Goal: Task Accomplishment & Management: Complete application form

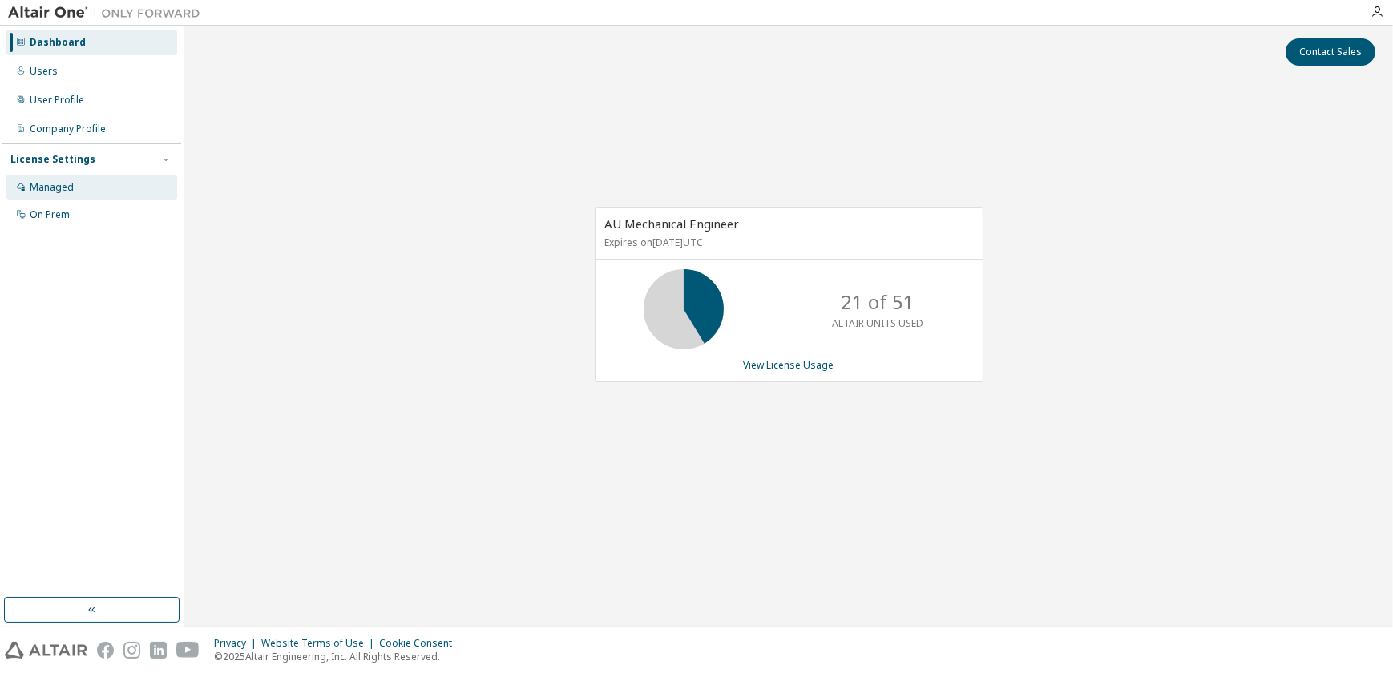
click at [79, 191] on div "Managed" at bounding box center [91, 188] width 171 height 26
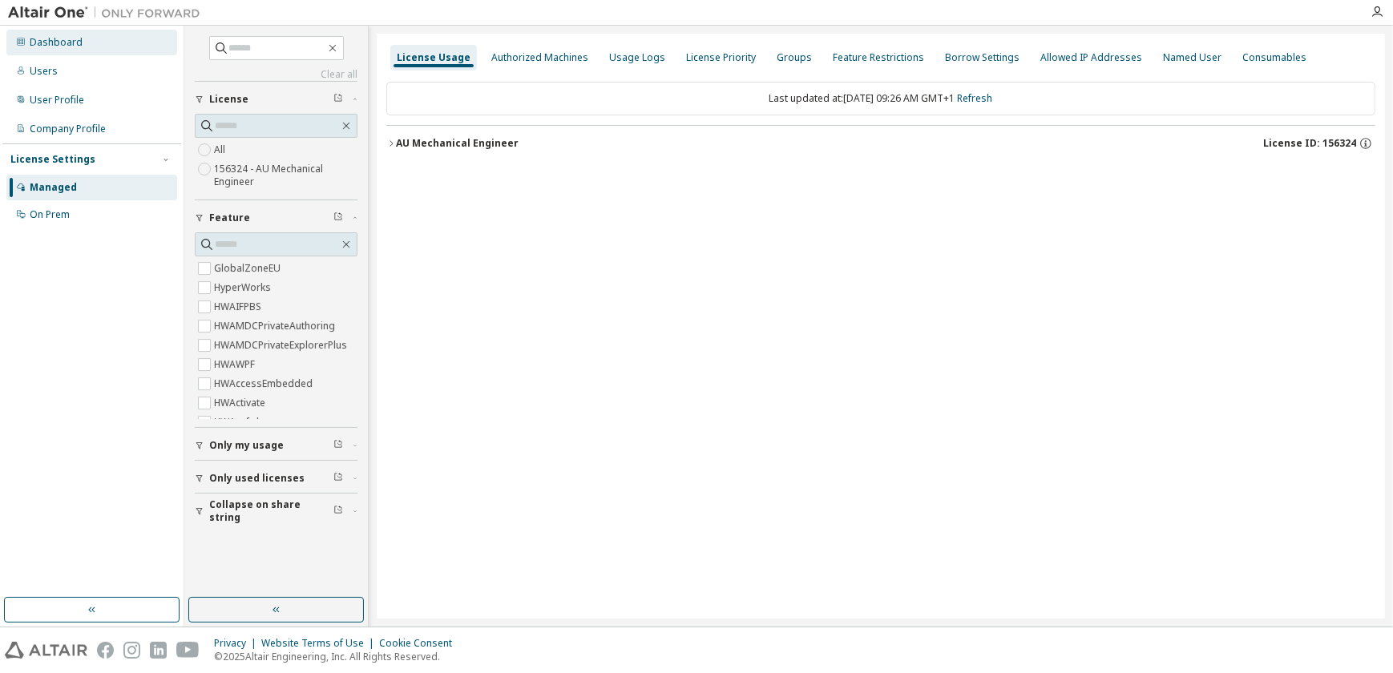
click at [50, 44] on div "Dashboard" at bounding box center [56, 42] width 53 height 13
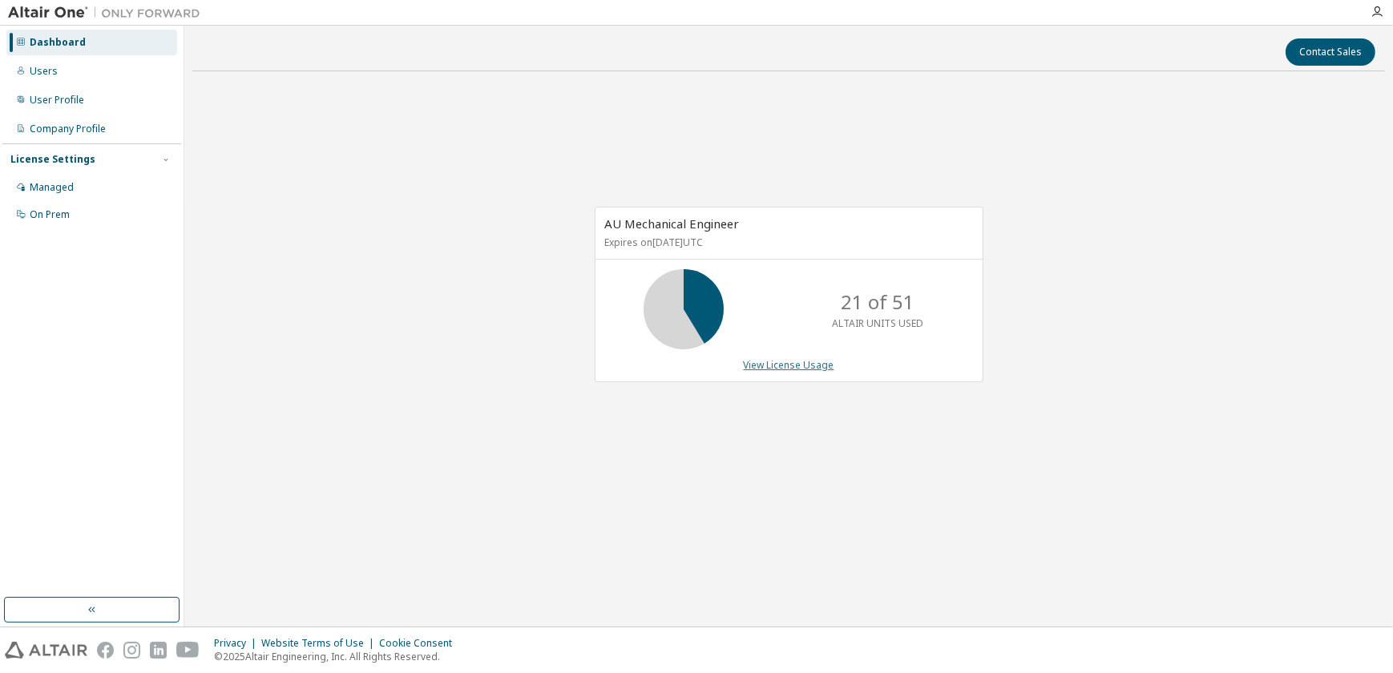
click at [773, 368] on link "View License Usage" at bounding box center [789, 365] width 91 height 14
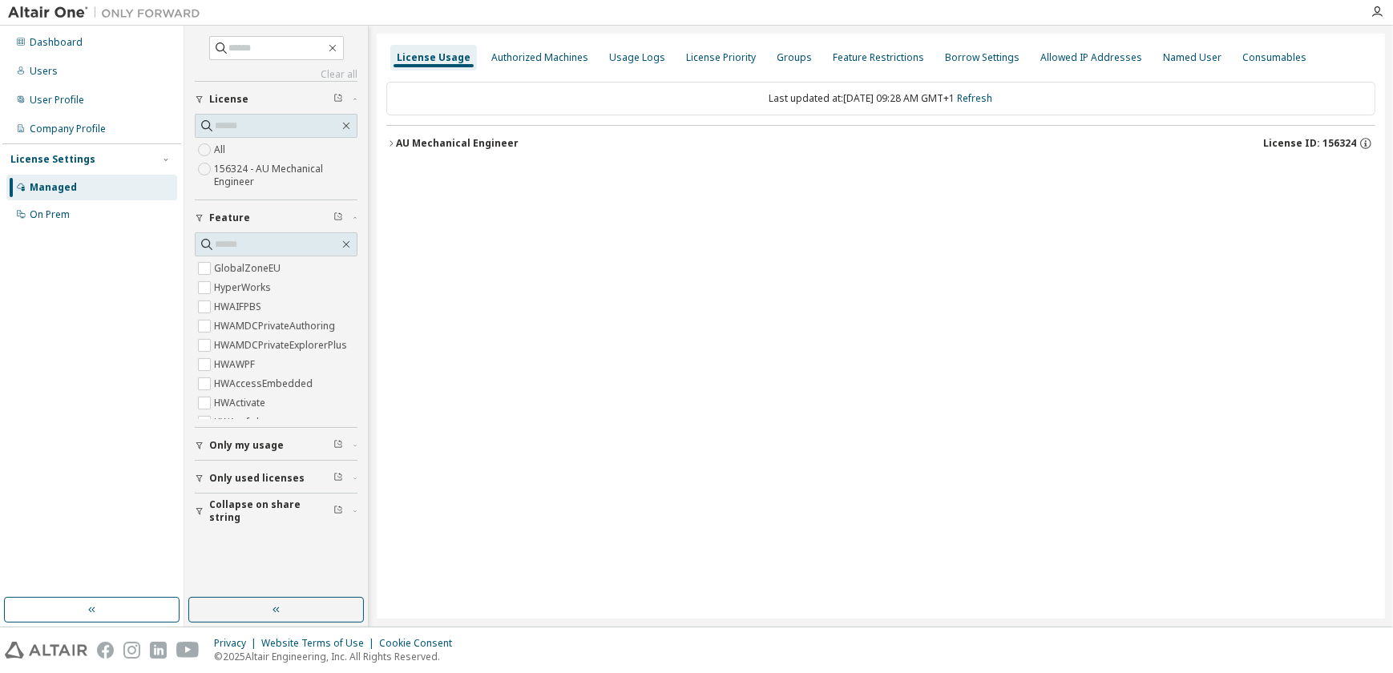
click at [393, 142] on icon "button" at bounding box center [391, 144] width 10 height 10
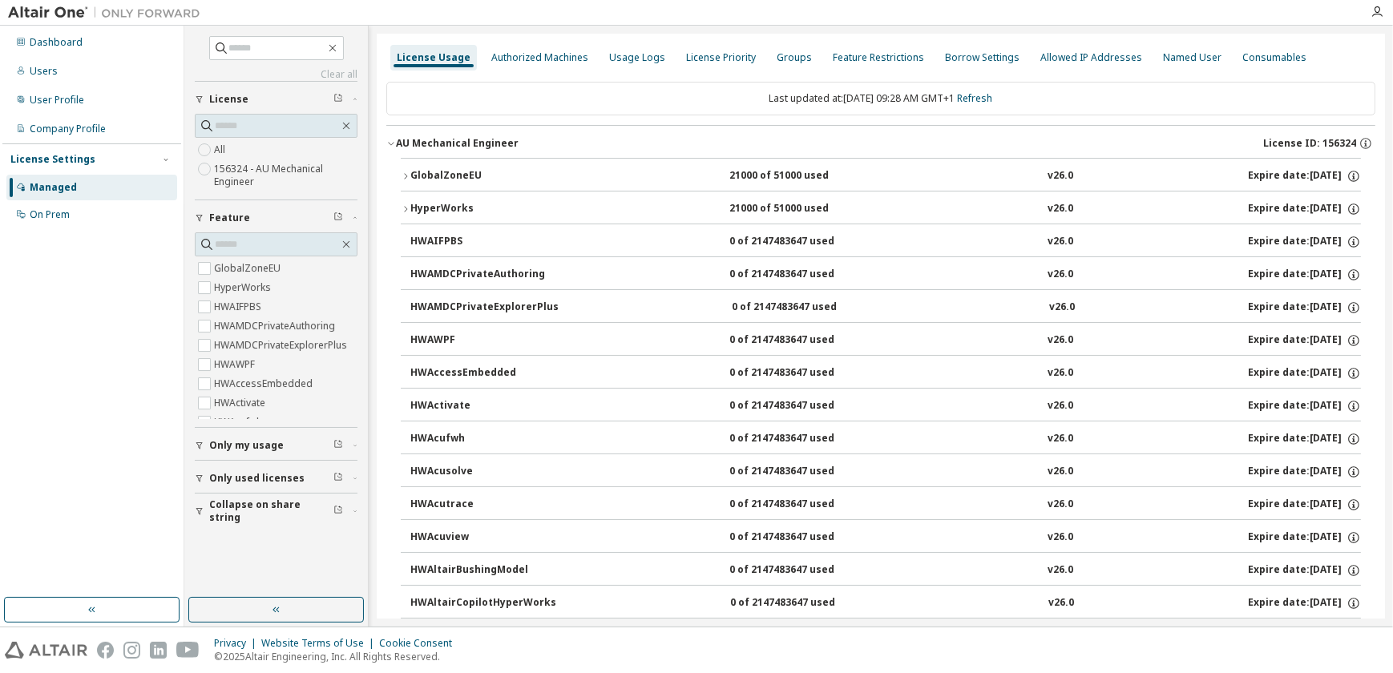
drag, startPoint x: 70, startPoint y: 71, endPoint x: 185, endPoint y: 94, distance: 117.7
click at [70, 71] on div "Users" at bounding box center [91, 71] width 171 height 26
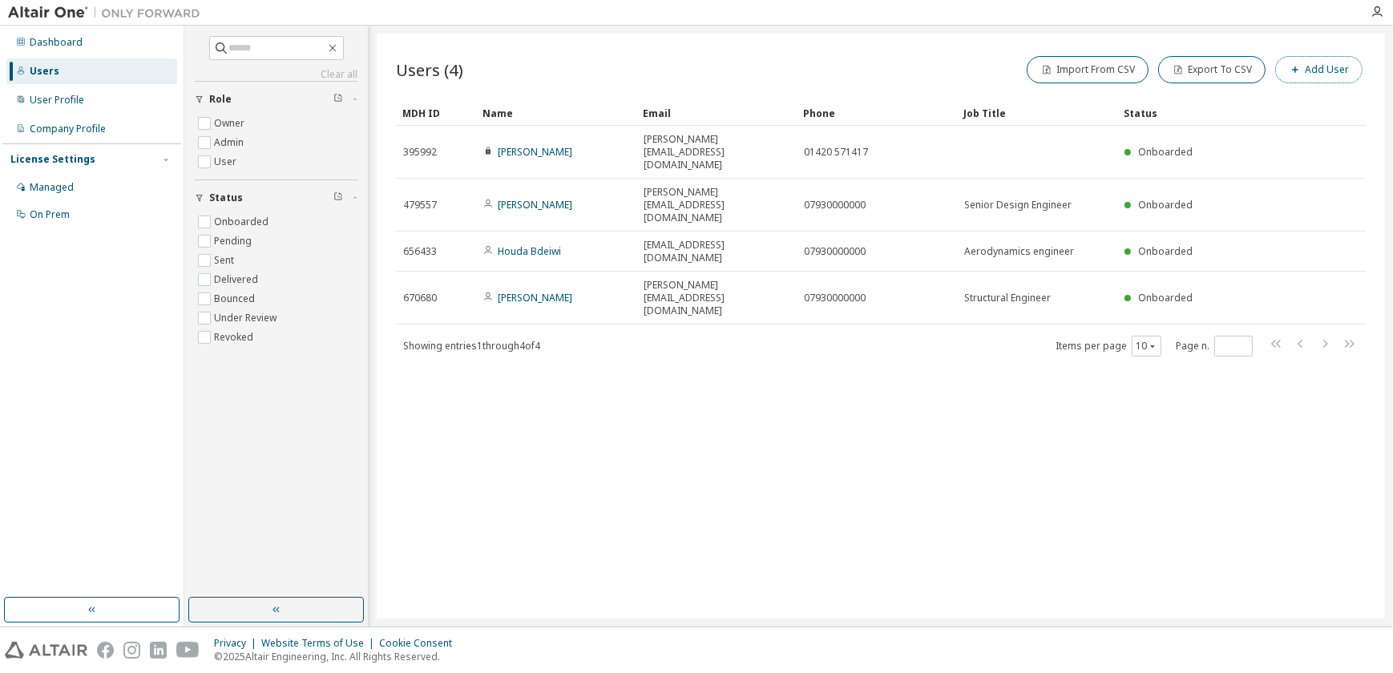
click at [1249, 60] on button "Add User" at bounding box center [1318, 69] width 87 height 27
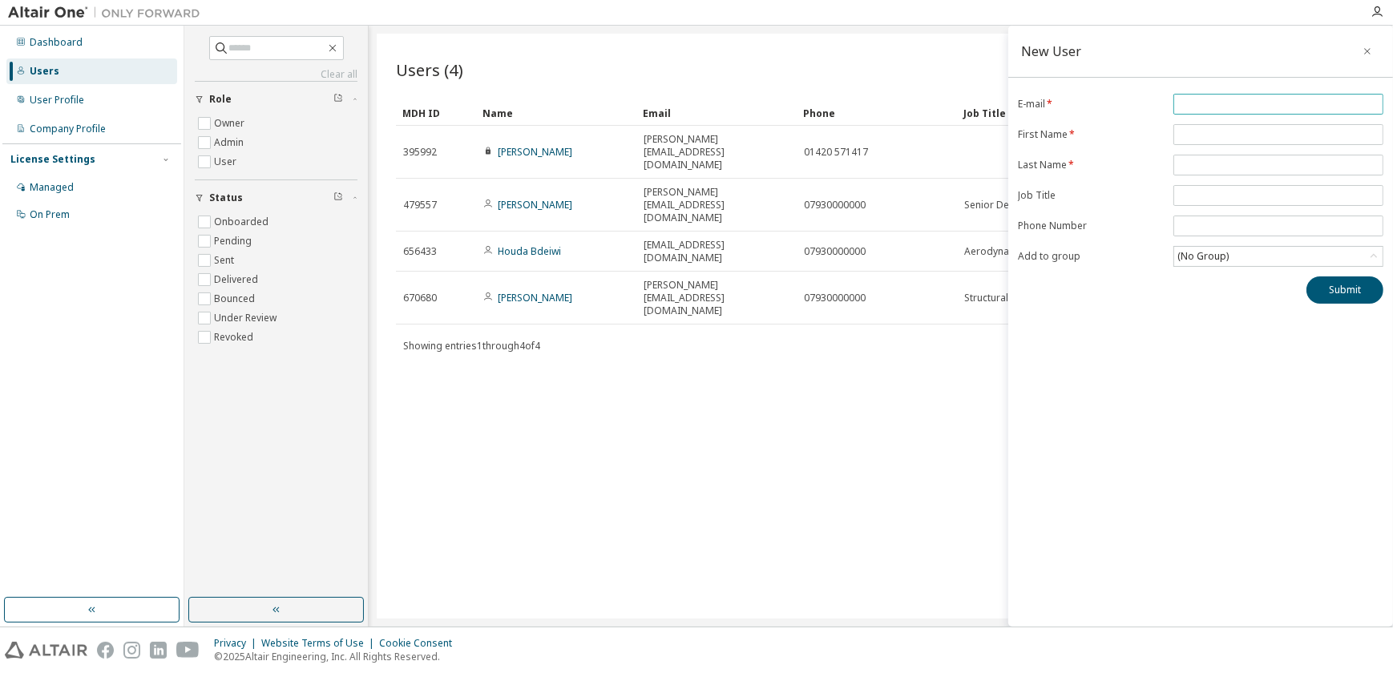
click at [1212, 109] on input "email" at bounding box center [1278, 104] width 202 height 13
paste input "**********"
type input "**********"
click at [1194, 129] on input "text" at bounding box center [1278, 134] width 202 height 13
type input "******"
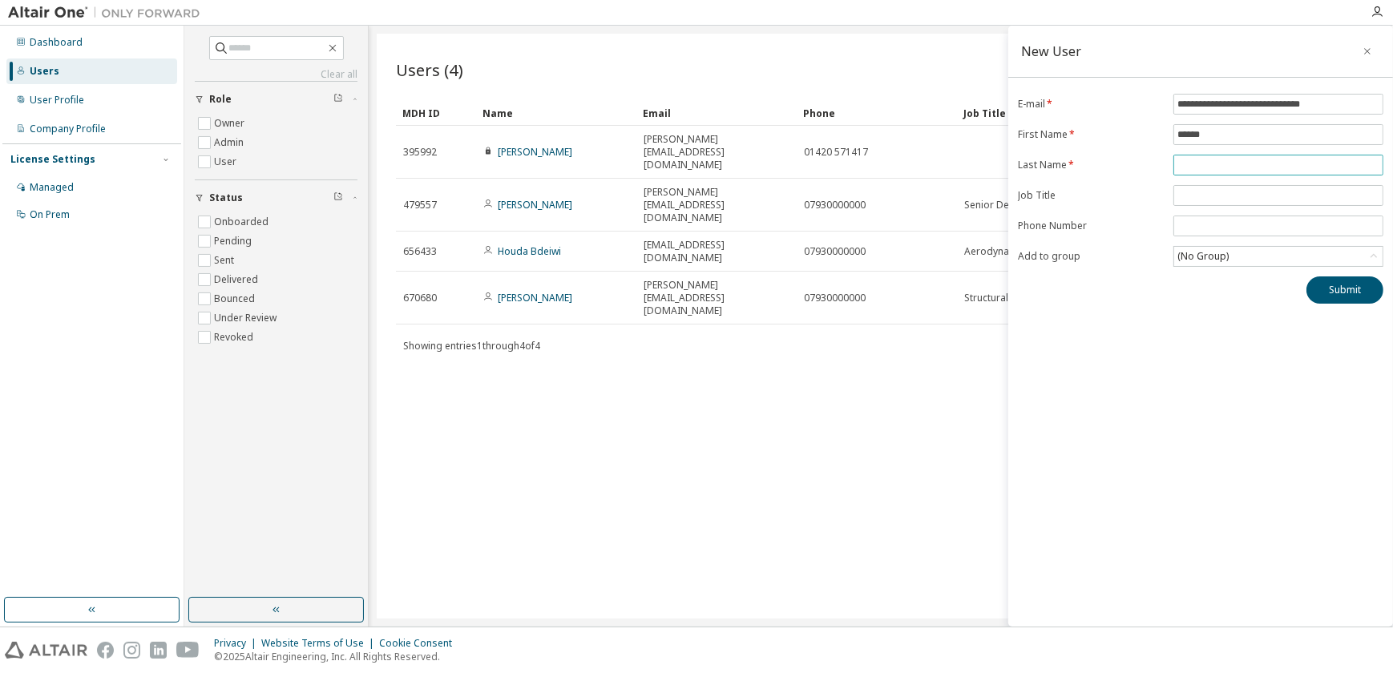
click at [1241, 165] on input "text" at bounding box center [1278, 165] width 202 height 13
paste input "**********"
type input "**********"
drag, startPoint x: 1194, startPoint y: 189, endPoint x: 1203, endPoint y: 193, distance: 9.7
click at [1194, 189] on input "text" at bounding box center [1278, 195] width 202 height 13
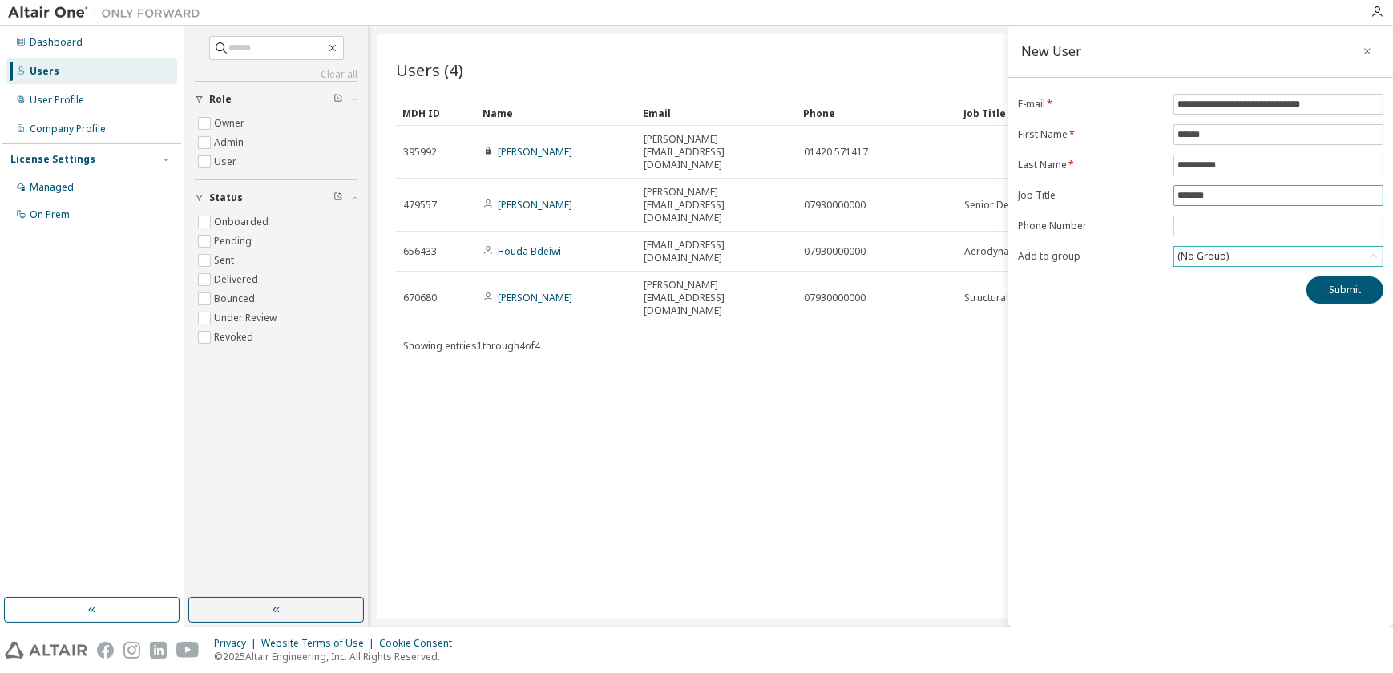
type input "*******"
click at [1249, 260] on div "(No Group)" at bounding box center [1278, 256] width 208 height 19
click at [1249, 286] on button "Submit" at bounding box center [1344, 289] width 77 height 27
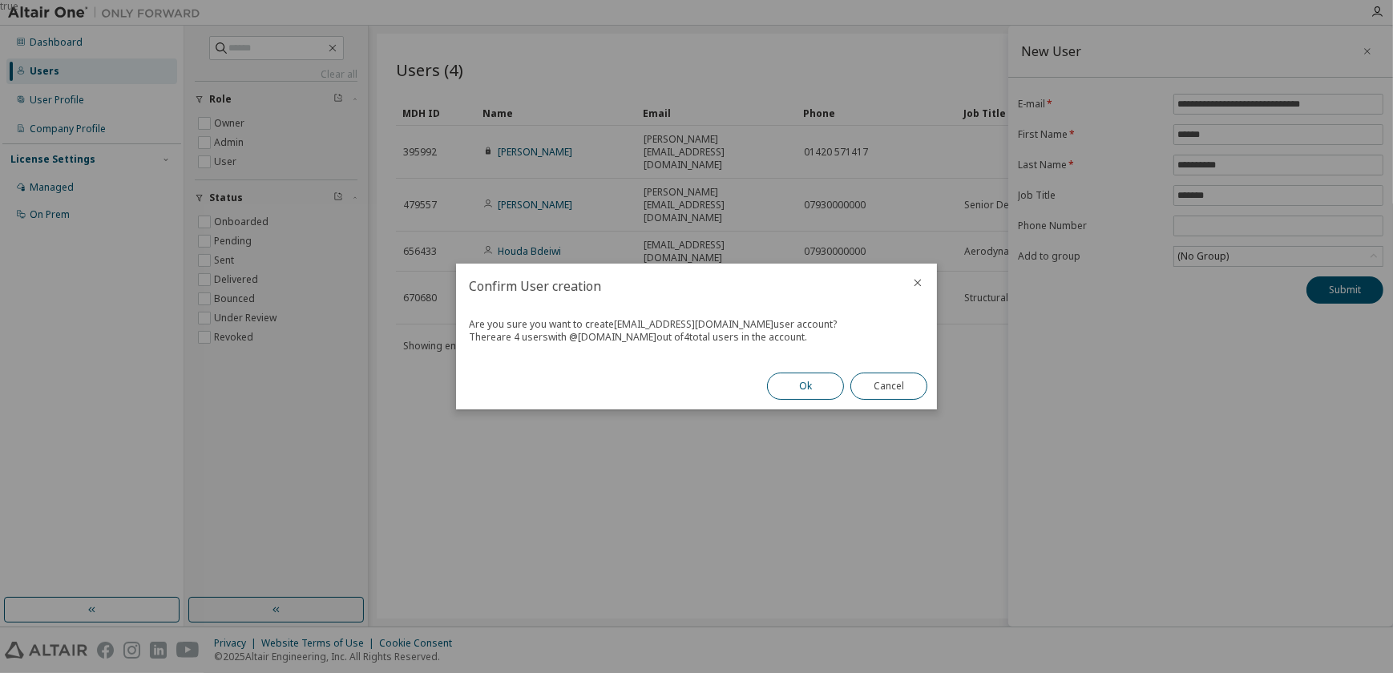
click at [816, 387] on button "Ok" at bounding box center [805, 386] width 77 height 27
click at [900, 383] on button "Close" at bounding box center [888, 386] width 77 height 27
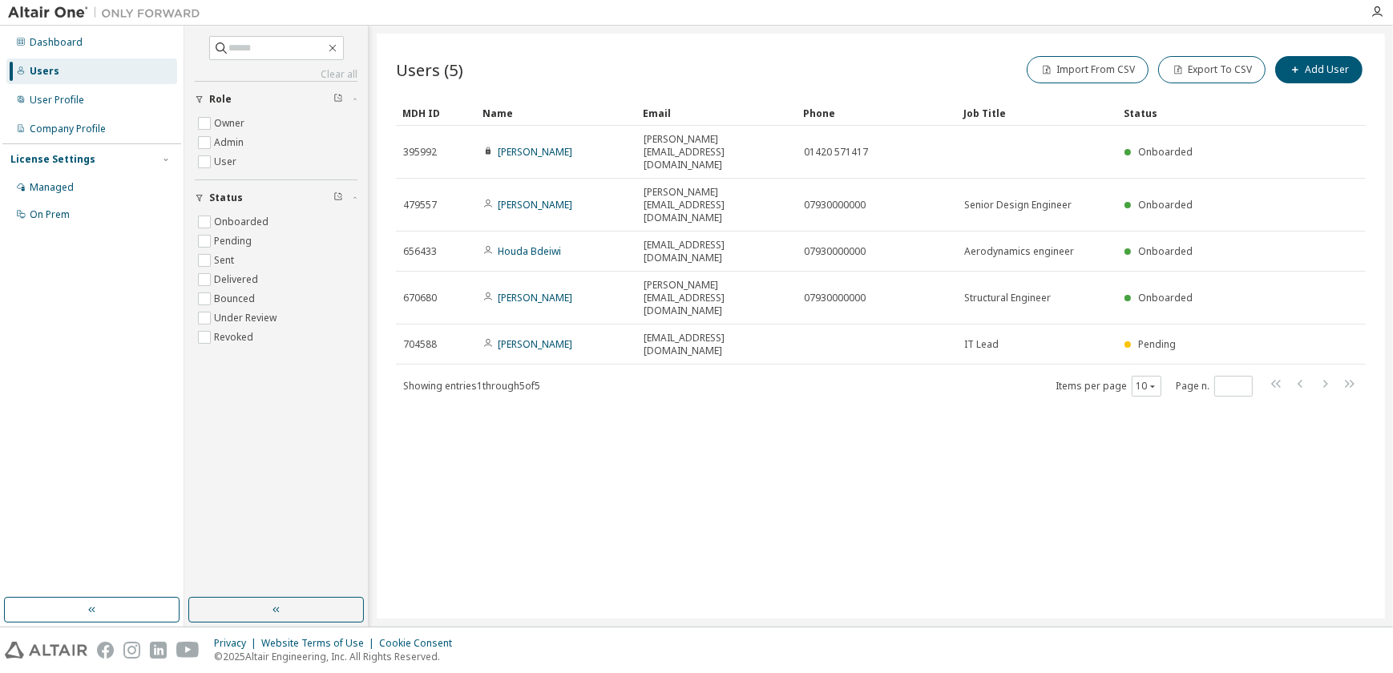
click at [831, 495] on div "Users (5) Import From CSV Export To CSV Add User Clear Load Save Save As Field …" at bounding box center [881, 326] width 1008 height 585
click at [1038, 414] on div "Users (5) Import From CSV Export To CSV Add User Clear Load Save Save As Field …" at bounding box center [881, 326] width 1008 height 585
click at [849, 427] on div "Users (5) Import From CSV Export To CSV Add User Clear Load Save Save As Field …" at bounding box center [881, 326] width 1008 height 585
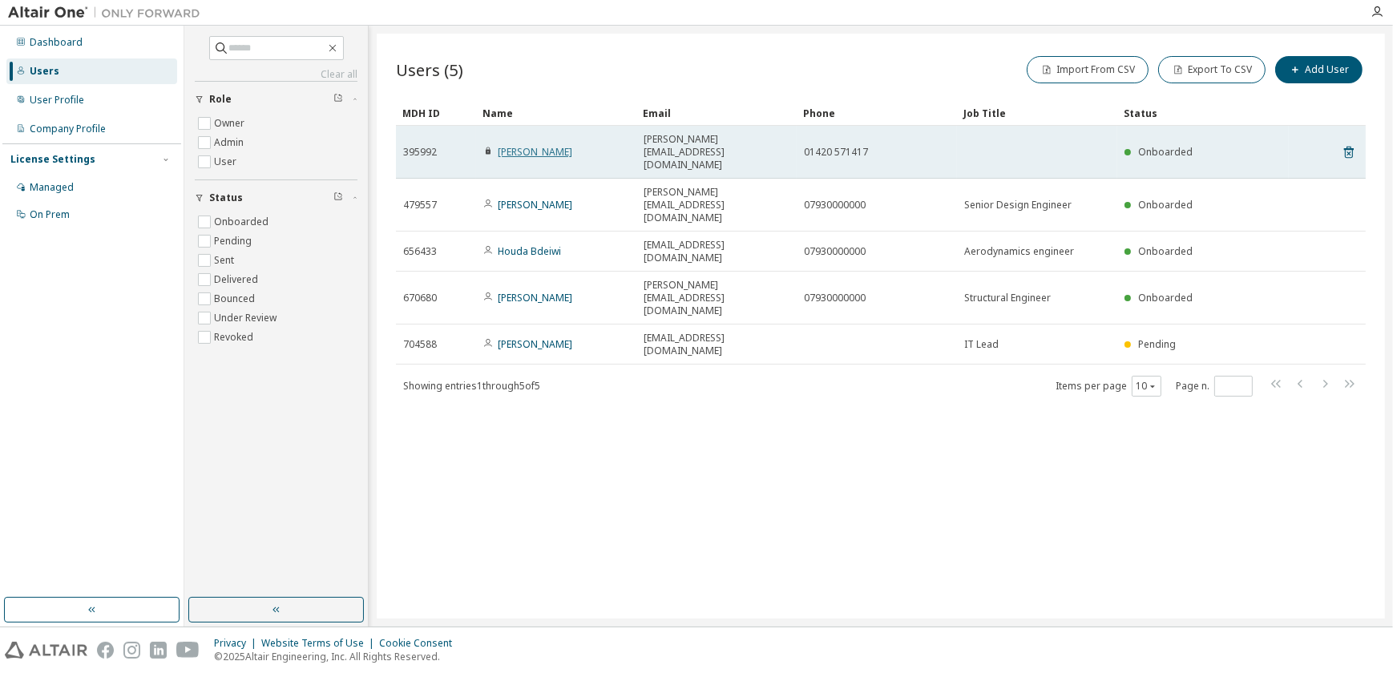
click at [528, 145] on link "Daniel Nieto-Velazquez" at bounding box center [535, 152] width 75 height 14
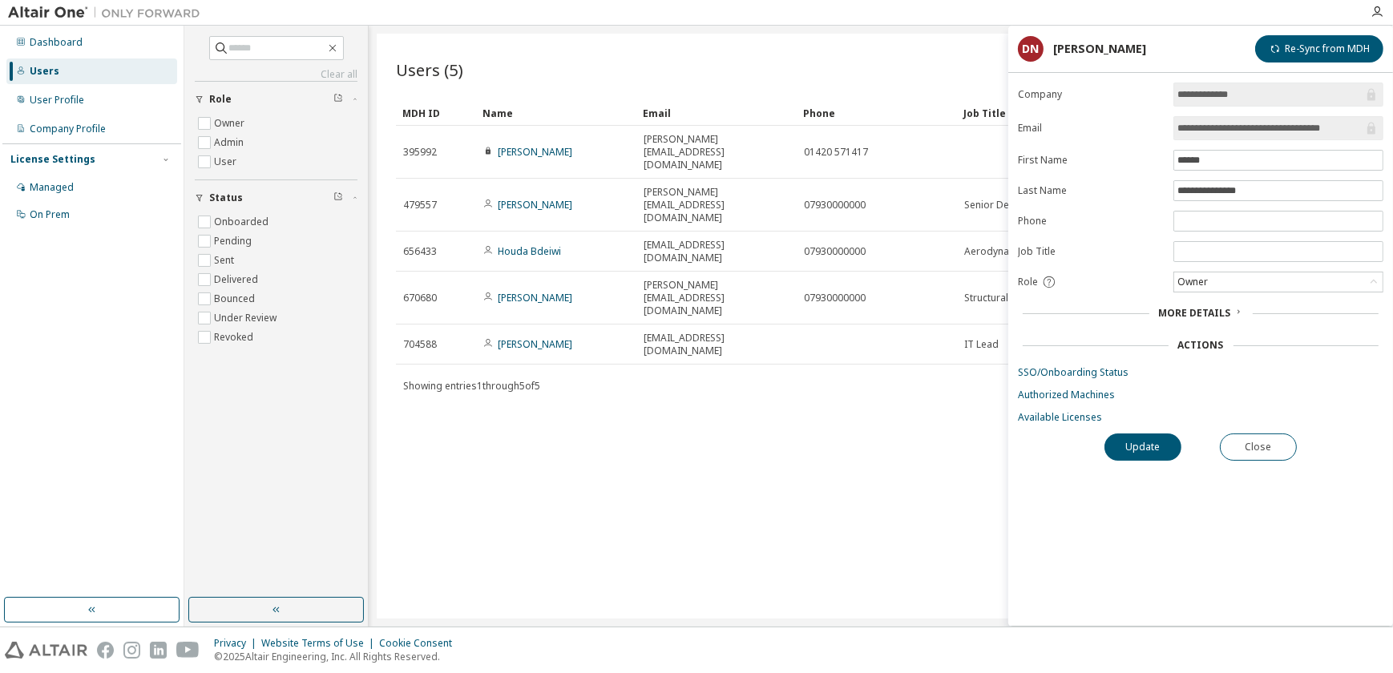
click at [1234, 308] on icon at bounding box center [1238, 312] width 10 height 10
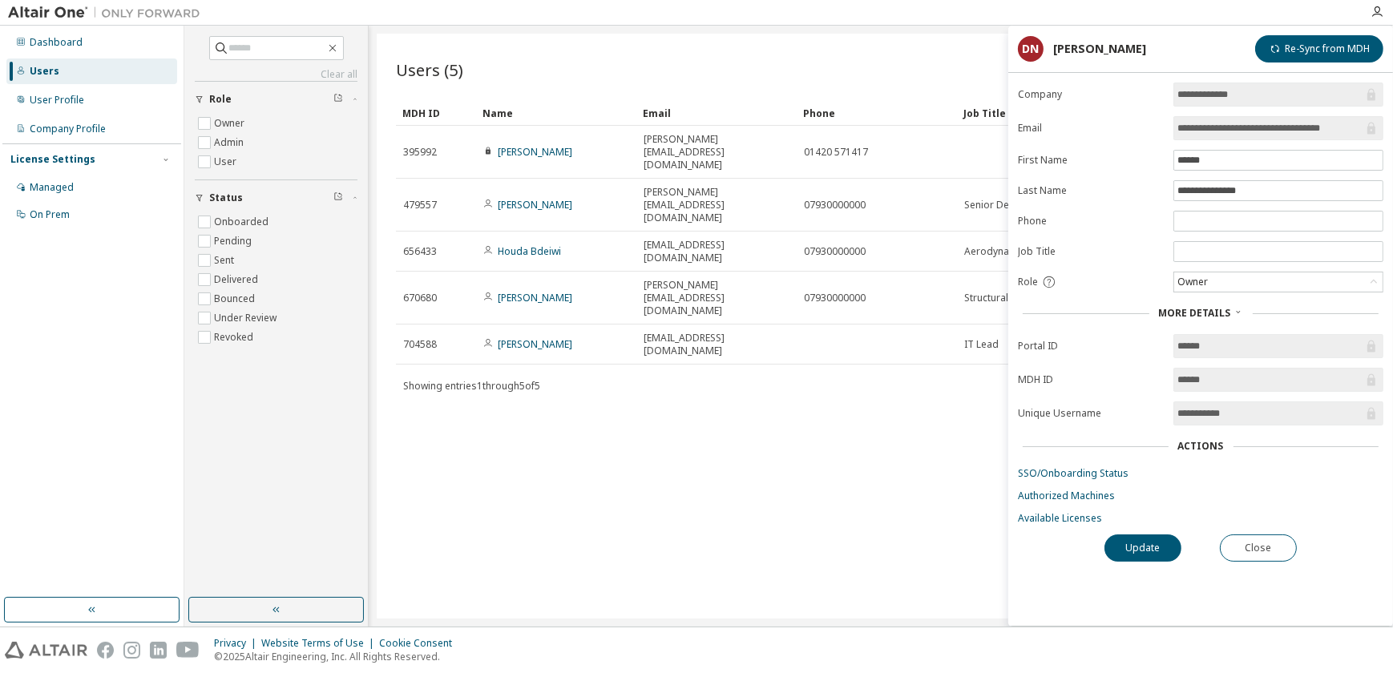
click at [1234, 308] on icon at bounding box center [1238, 312] width 10 height 10
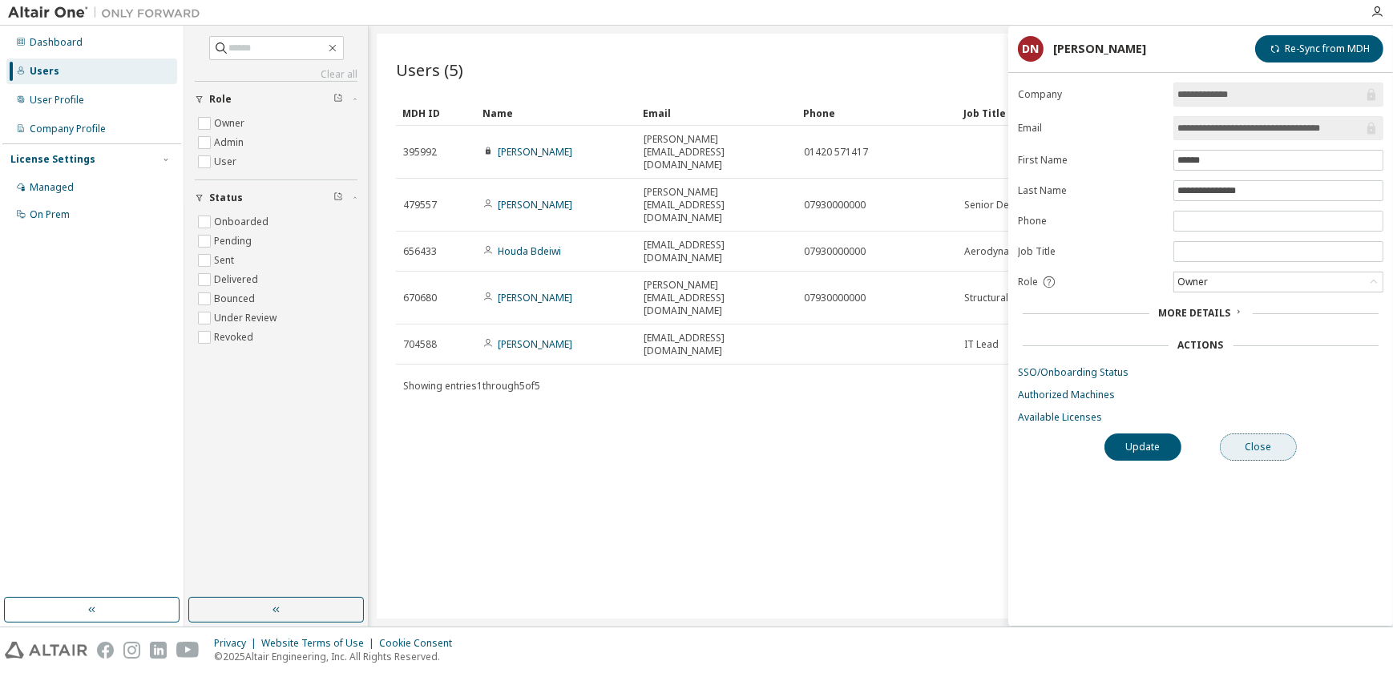
click at [1249, 445] on button "Close" at bounding box center [1258, 447] width 77 height 27
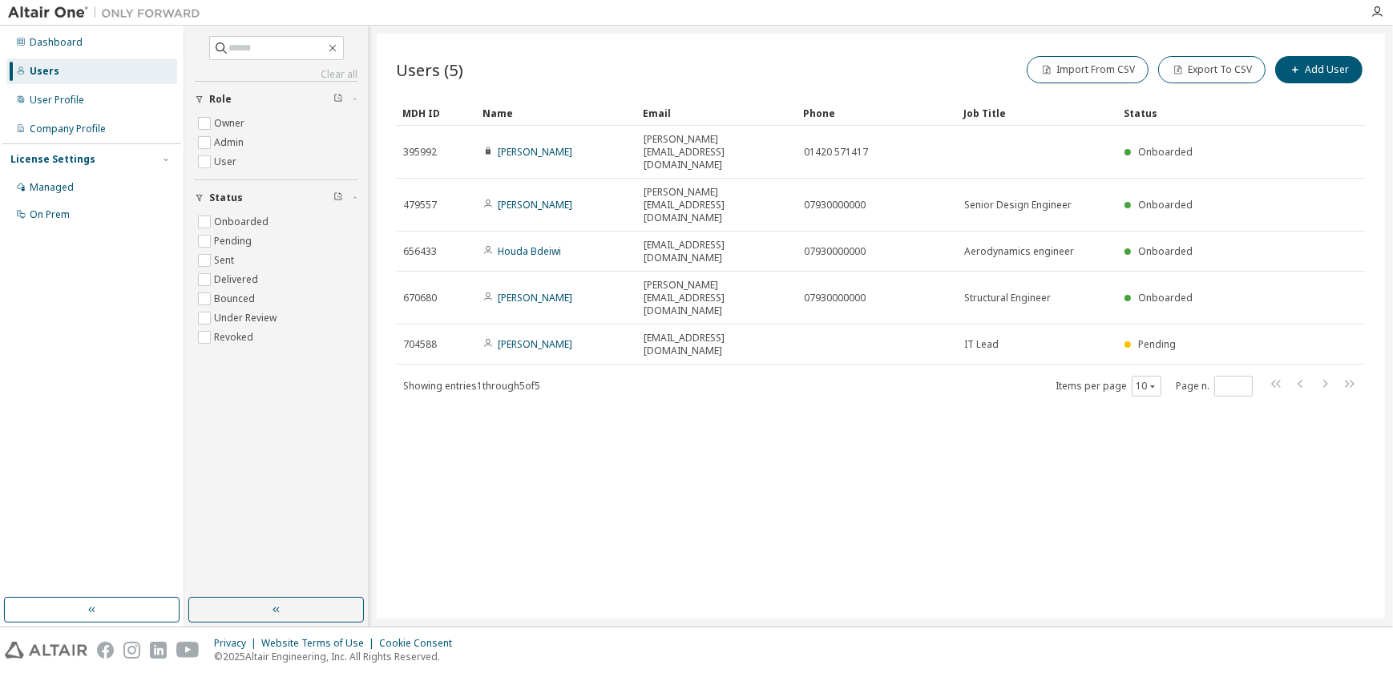
click at [849, 421] on div "Users (5) Import From CSV Export To CSV Add User Clear Load Save Save As Field …" at bounding box center [881, 326] width 1008 height 585
click at [904, 417] on div "Users (5) Import From CSV Export To CSV Add User Clear Load Save Save As Field …" at bounding box center [881, 326] width 1008 height 585
